Goal: Transaction & Acquisition: Purchase product/service

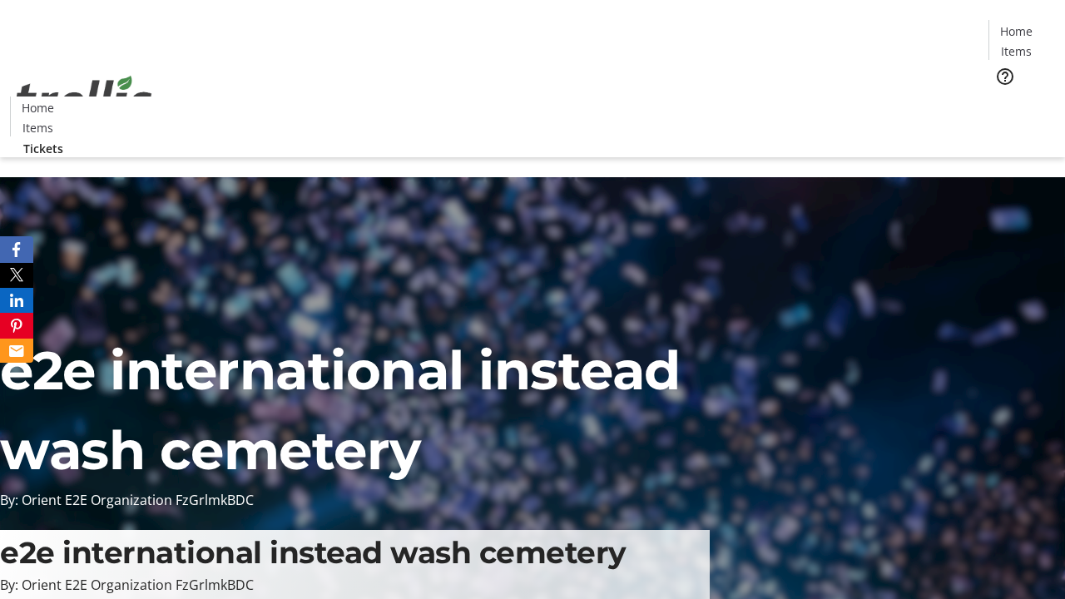
click at [1002, 97] on span "Tickets" at bounding box center [1022, 105] width 40 height 17
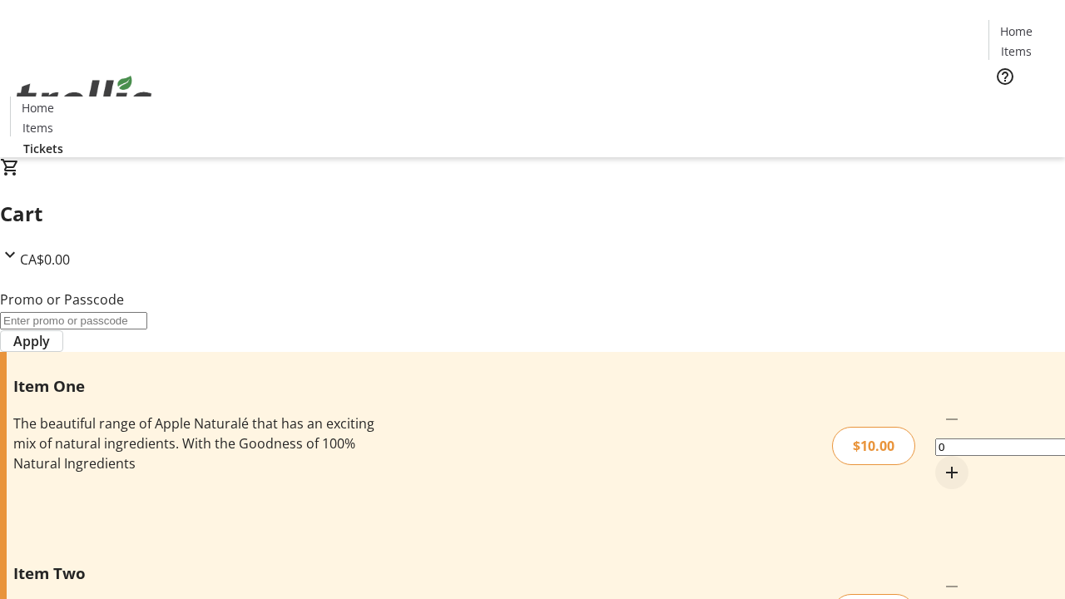
click at [942, 463] on mat-icon "Increment by one" at bounding box center [952, 473] width 20 height 20
type input "1"
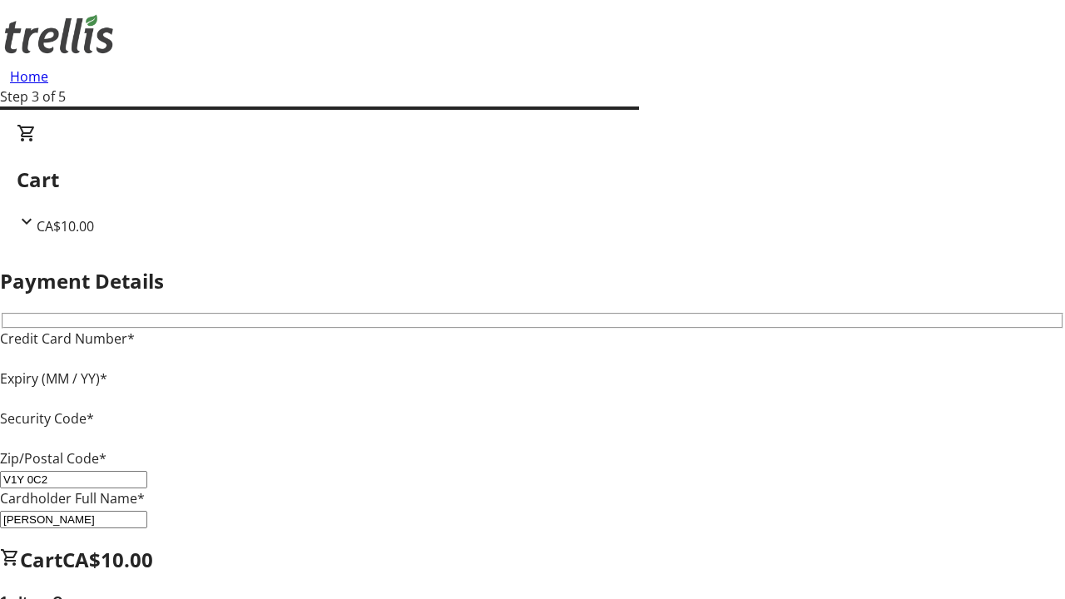
type input "V1Y 0C2"
